Goal: Transaction & Acquisition: Purchase product/service

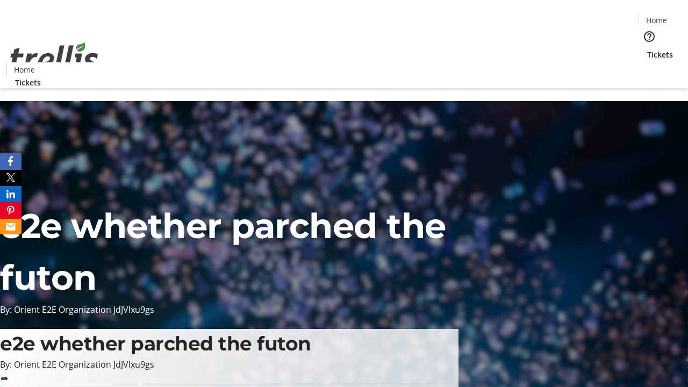
click at [647, 49] on span "Tickets" at bounding box center [660, 54] width 26 height 11
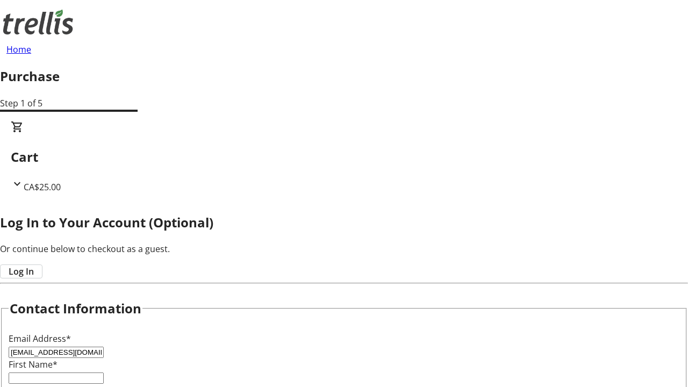
type input "[EMAIL_ADDRESS][DOMAIN_NAME]"
type input "Trystan"
type input "D'Amore"
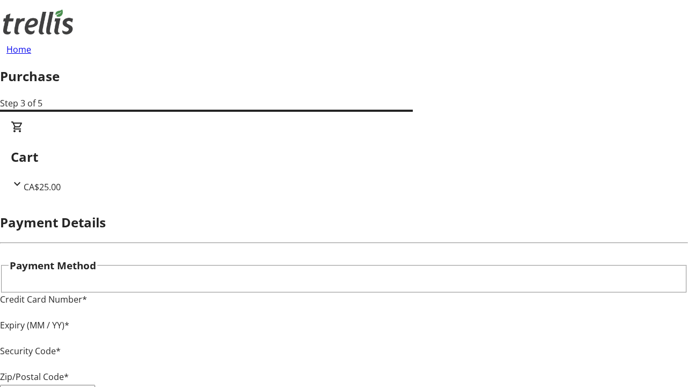
type input "V1Y 0C2"
